Goal: Information Seeking & Learning: Understand process/instructions

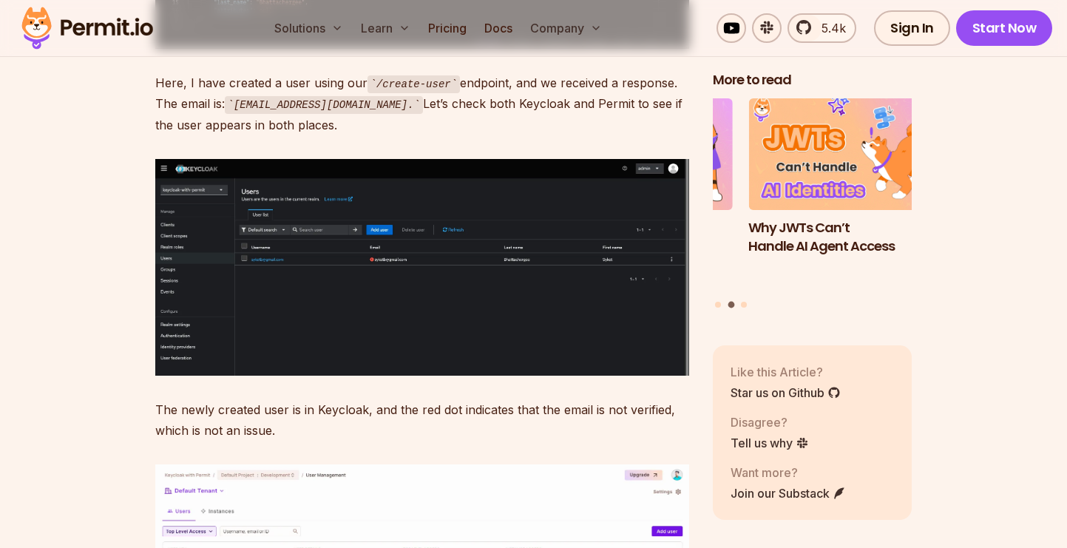
drag, startPoint x: 310, startPoint y: 356, endPoint x: 473, endPoint y: 357, distance: 162.7
copy span "application/x-www-form-urlencoded"
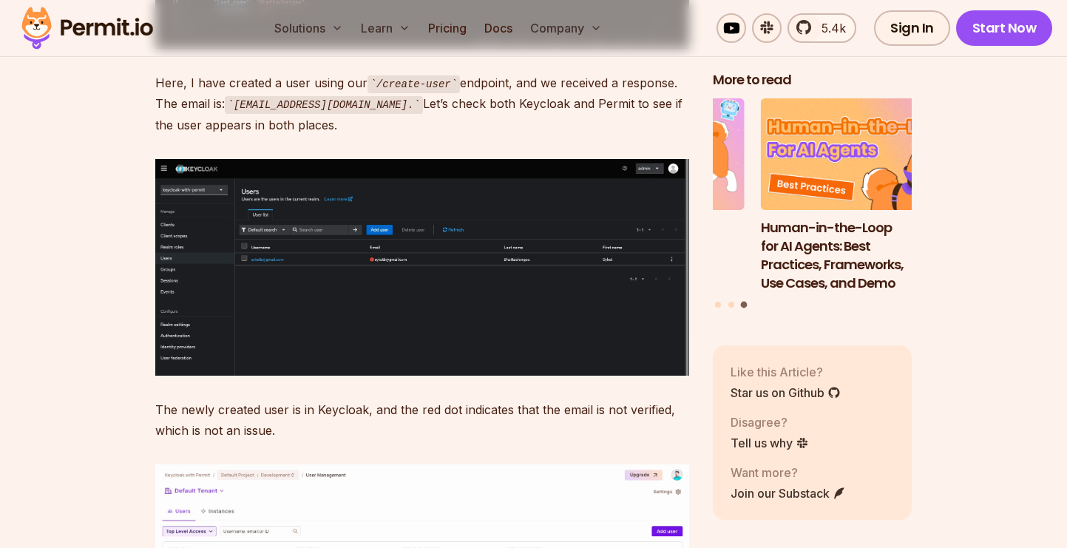
drag, startPoint x: 203, startPoint y: 246, endPoint x: 242, endPoint y: 308, distance: 72.4
copy code "new URLSearchParams ({ grant_type : 'client_credentials' , client_id : process.…"
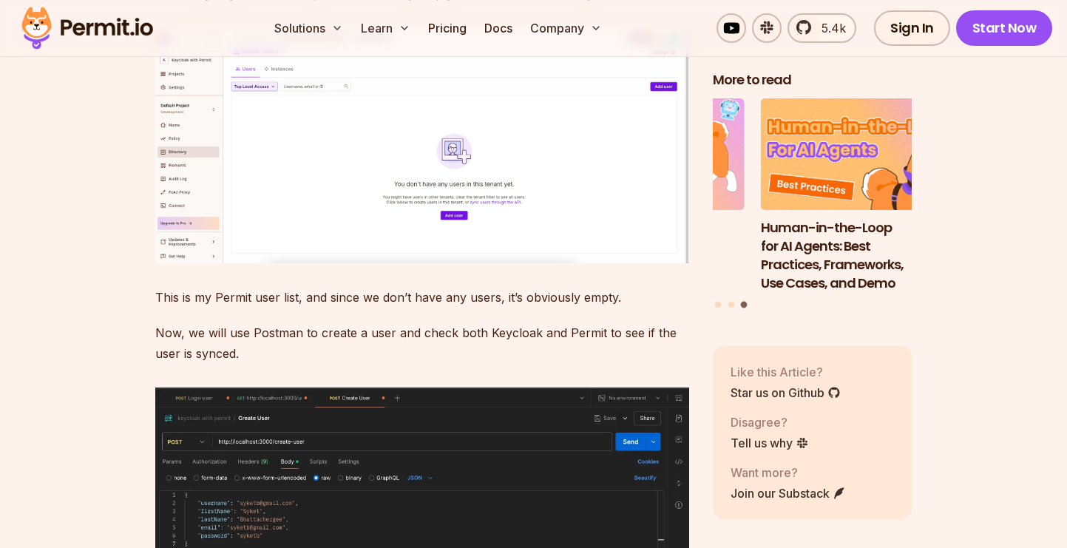
scroll to position [18045, 0]
